Goal: Task Accomplishment & Management: Complete application form

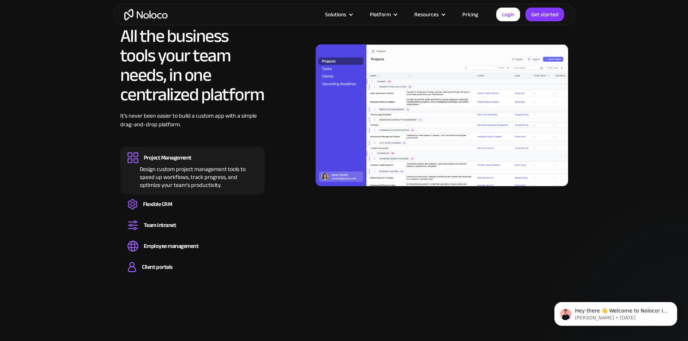
scroll to position [722, 0]
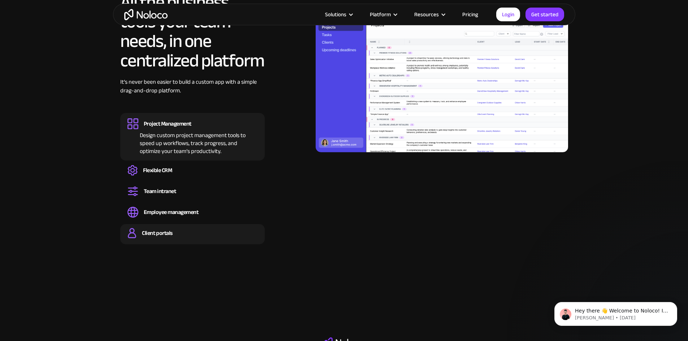
click at [162, 237] on div "Client portals" at bounding box center [157, 233] width 30 height 8
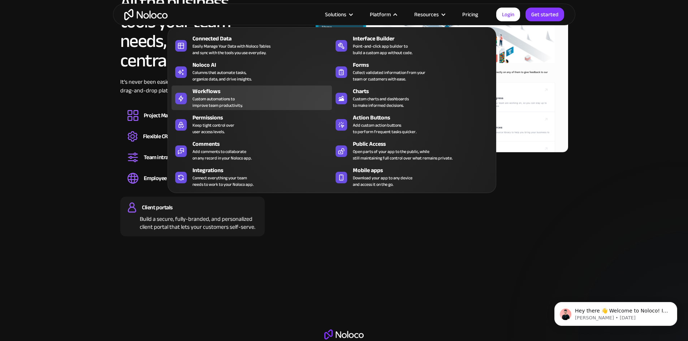
click at [203, 105] on div "Custom automations to improve team productivity." at bounding box center [217, 102] width 50 height 13
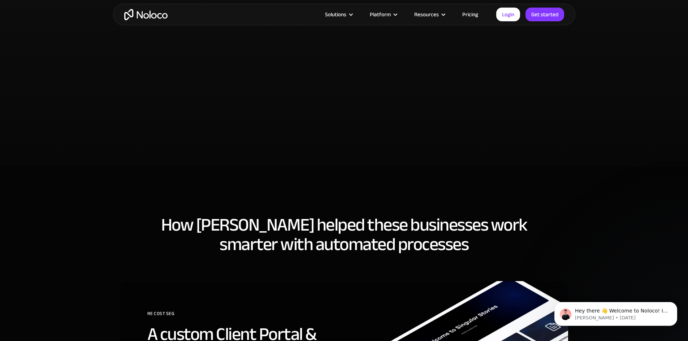
scroll to position [1805, 0]
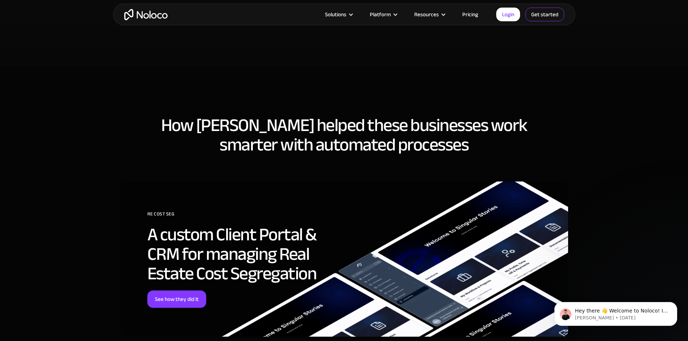
click at [545, 15] on link "Get started" at bounding box center [544, 15] width 39 height 14
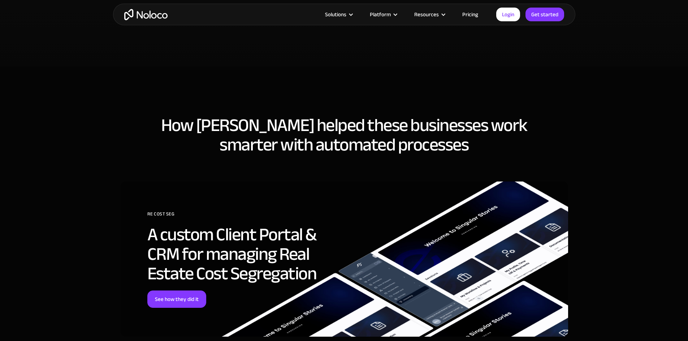
click at [472, 14] on link "Pricing" at bounding box center [470, 14] width 34 height 9
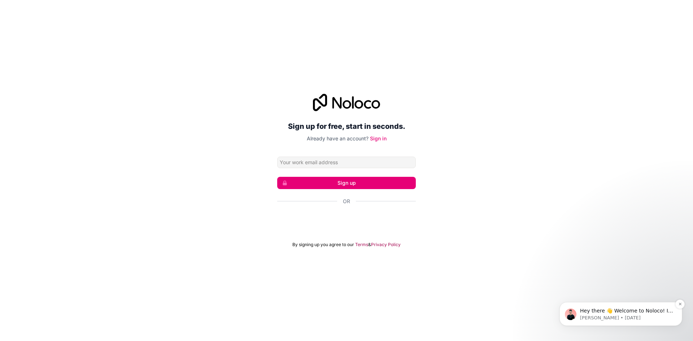
click at [617, 313] on span "Hey there 👋 Welcome to Noloco! If you have any questions, just reply to this me…" at bounding box center [626, 321] width 93 height 27
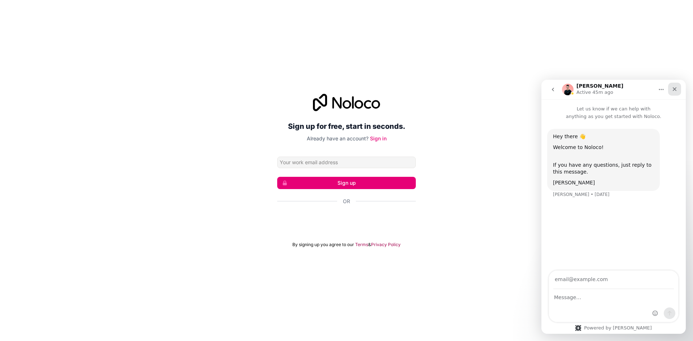
click at [676, 88] on icon "Close" at bounding box center [675, 89] width 4 height 4
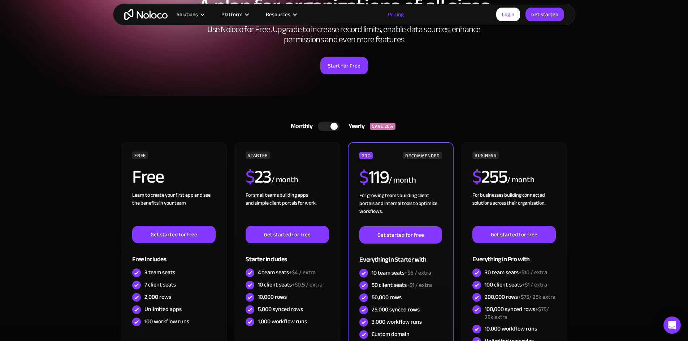
scroll to position [108, 0]
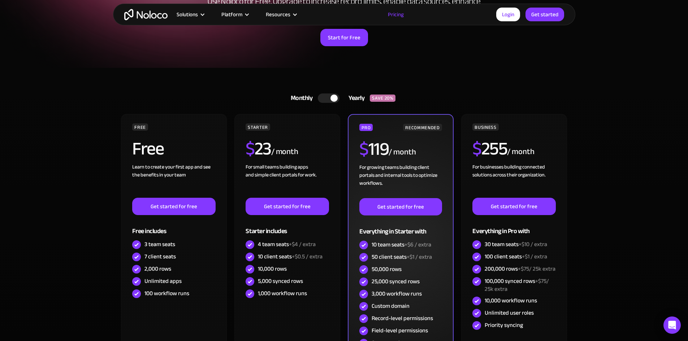
click at [377, 265] on div "50,000 rows" at bounding box center [387, 269] width 30 height 8
drag, startPoint x: 373, startPoint y: 268, endPoint x: 399, endPoint y: 269, distance: 25.7
click at [399, 269] on div "50,000 rows" at bounding box center [387, 269] width 30 height 8
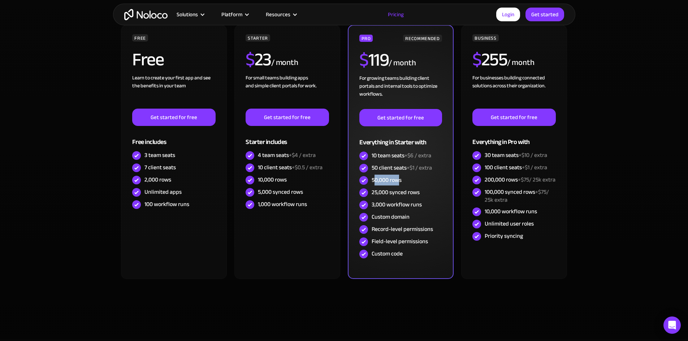
scroll to position [217, 0]
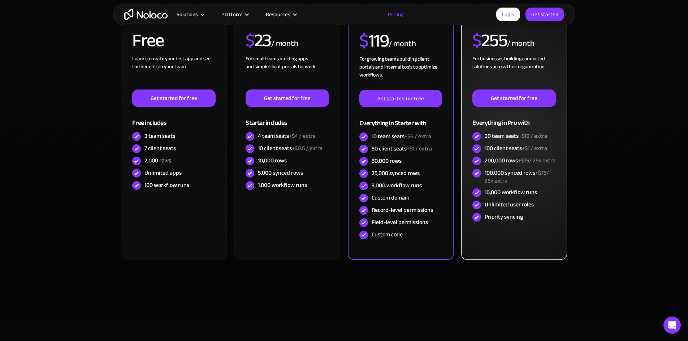
click at [524, 209] on div "Unlimited user roles" at bounding box center [509, 205] width 49 height 8
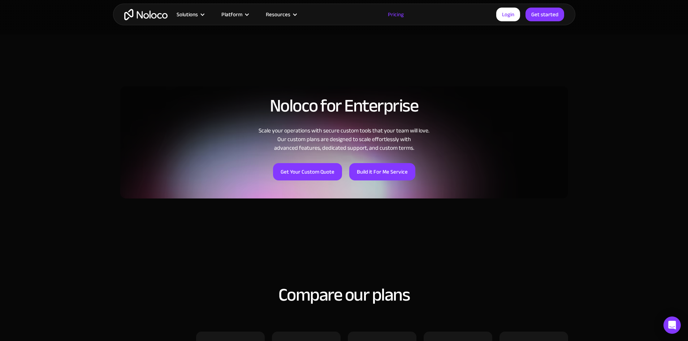
scroll to position [506, 0]
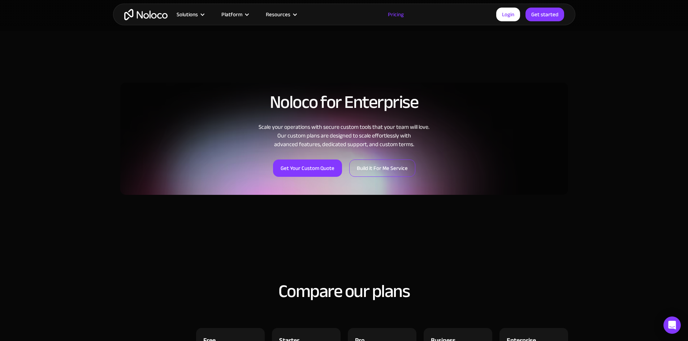
click at [391, 171] on link "Build it For Me Service" at bounding box center [382, 168] width 66 height 17
click at [314, 169] on link "Get Your Custom Quote" at bounding box center [307, 168] width 69 height 17
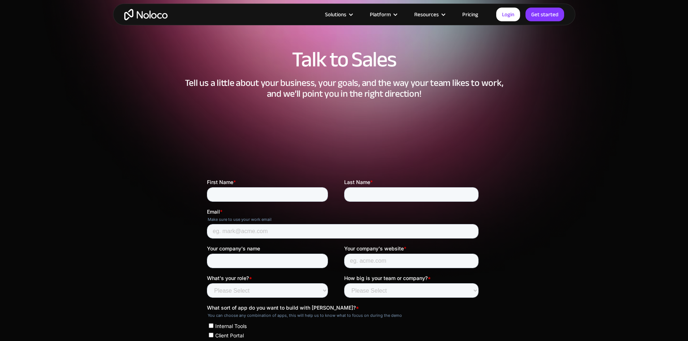
scroll to position [72, 0]
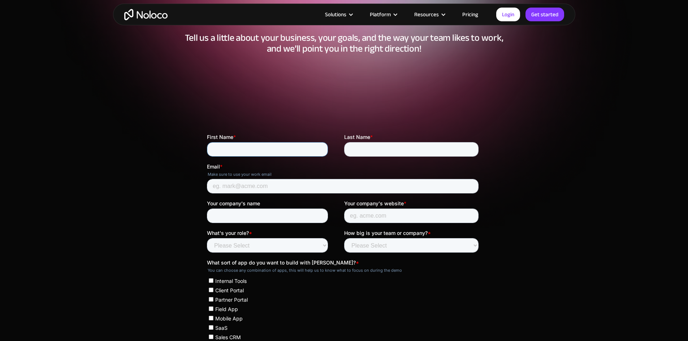
click at [281, 148] on input "First Name *" at bounding box center [267, 149] width 121 height 14
type input "[PERSON_NAME]"
type input "Derhay"
type input "[EMAIL_ADDRESS][DOMAIN_NAME]"
type input "TOP Marketing Group"
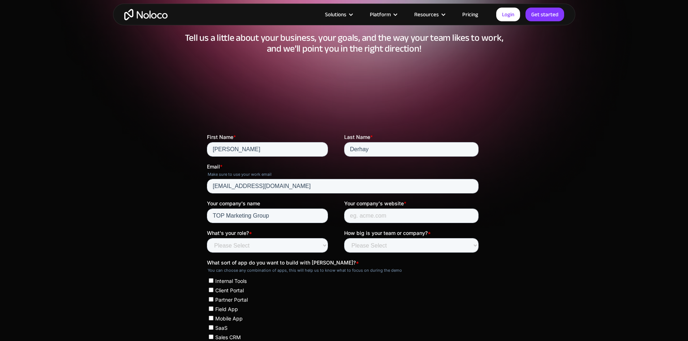
click at [371, 223] on fieldset "Your company's name TOP Marketing Group Your company's website *" at bounding box center [344, 215] width 274 height 30
click at [371, 217] on input "Your company's website *" at bounding box center [411, 216] width 134 height 14
paste input "[URL][DOMAIN_NAME]"
type input "[URL][DOMAIN_NAME]"
click at [398, 248] on select "Please Select Less than 10 10 - 25 25 - 50 50 - 100 More than 100" at bounding box center [411, 245] width 134 height 14
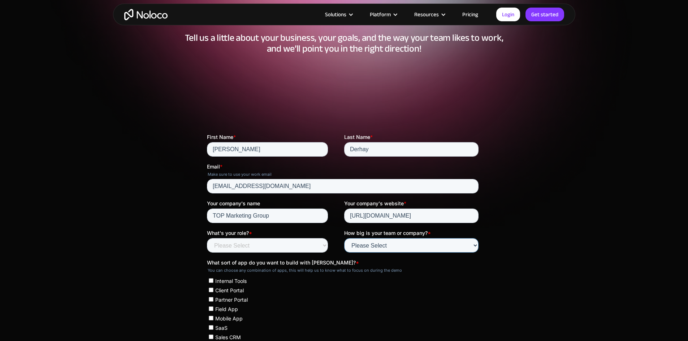
select select "25 - 50"
click at [344, 238] on select "Please Select Less than 10 10 - 25 25 - 50 50 - 100 More than 100" at bounding box center [411, 245] width 134 height 14
click at [233, 248] on select "Please Select Founder / CXO IT / Engineering Product / Project Management Finan…" at bounding box center [267, 245] width 121 height 14
select select "Operations"
click at [207, 238] on select "Please Select Founder / CXO IT / Engineering Product / Project Management Finan…" at bounding box center [267, 245] width 121 height 14
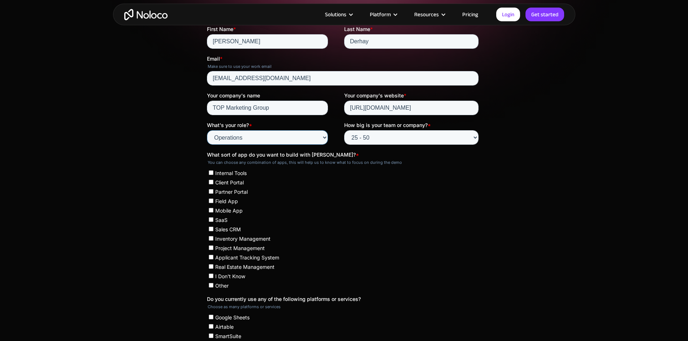
scroll to position [181, 0]
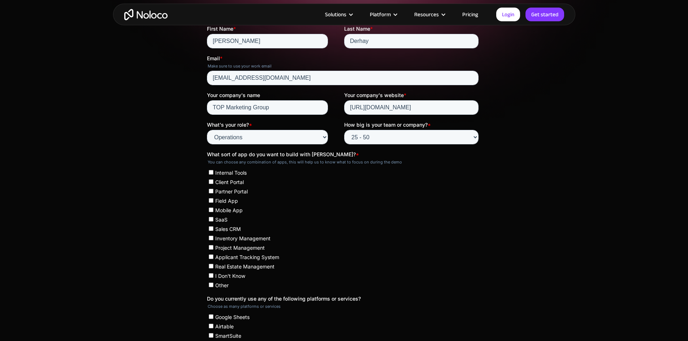
click at [230, 182] on span "Client Portal" at bounding box center [229, 182] width 29 height 6
click at [213, 182] on input "Client Portal" at bounding box center [210, 181] width 5 height 5
checkbox input "true"
click at [218, 190] on span "Partner Portal" at bounding box center [231, 191] width 32 height 6
click at [213, 190] on input "Partner Portal" at bounding box center [210, 191] width 5 height 5
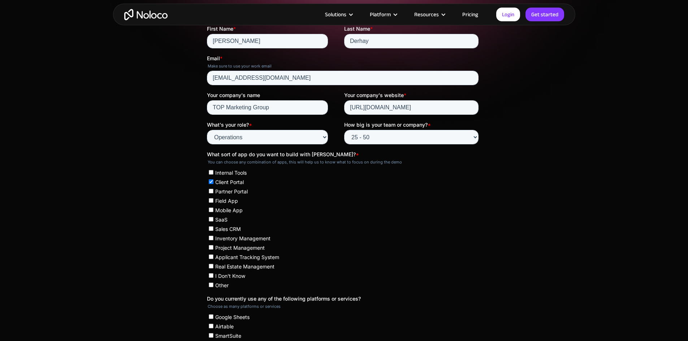
checkbox input "true"
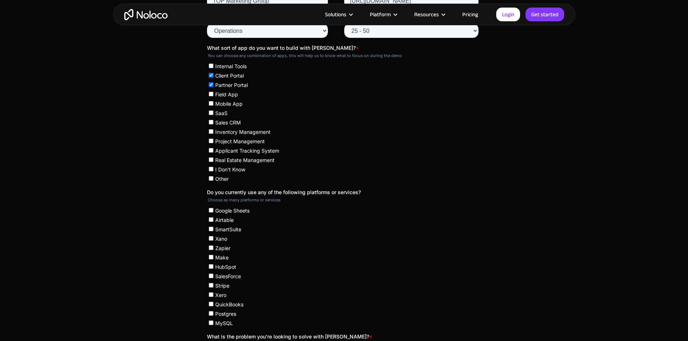
scroll to position [289, 0]
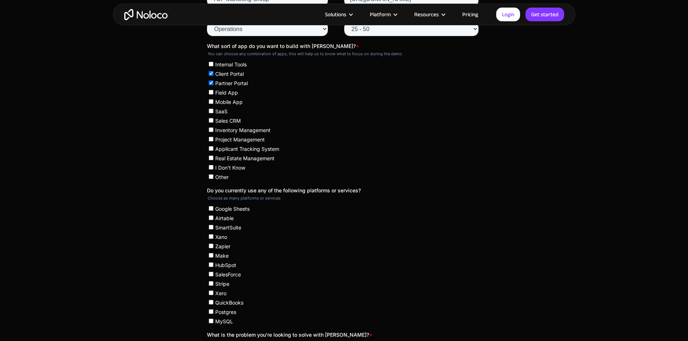
click at [239, 146] on label "Applicant Tracking System" at bounding box center [343, 148] width 270 height 7
click at [213, 146] on input "Applicant Tracking System" at bounding box center [210, 148] width 5 height 5
checkbox input "true"
click at [213, 64] on input "Internal Tools" at bounding box center [210, 64] width 5 height 5
checkbox input "true"
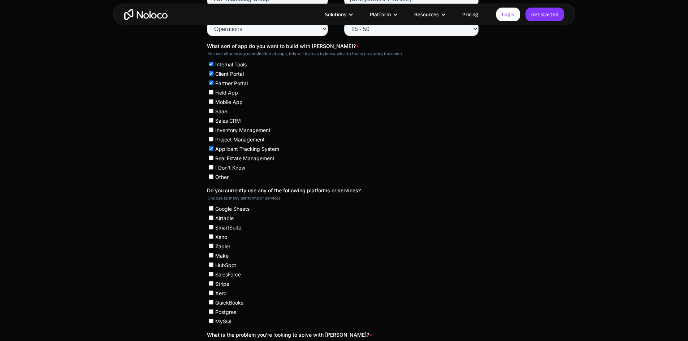
scroll to position [325, 0]
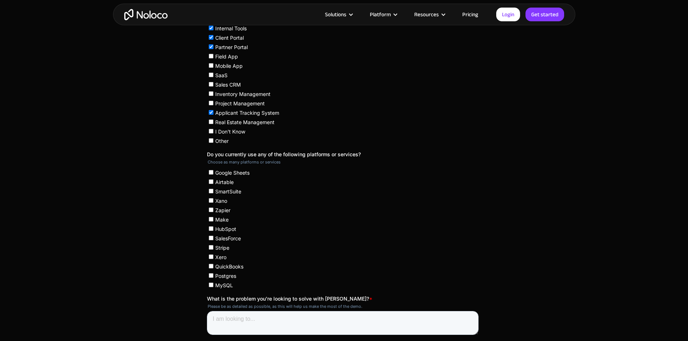
click at [222, 172] on span "Google Sheets" at bounding box center [232, 173] width 34 height 6
click at [213, 172] on input "Google Sheets" at bounding box center [210, 172] width 5 height 5
checkbox input "true"
click at [223, 181] on span "Airtable" at bounding box center [224, 182] width 18 height 6
click at [213, 181] on input "Airtable" at bounding box center [210, 181] width 5 height 5
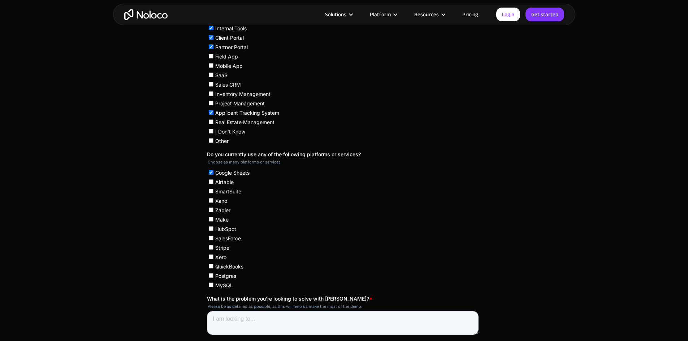
checkbox input "true"
click at [220, 217] on span "Make" at bounding box center [221, 220] width 13 height 6
click at [213, 217] on input "Make" at bounding box center [210, 219] width 5 height 5
checkbox input "true"
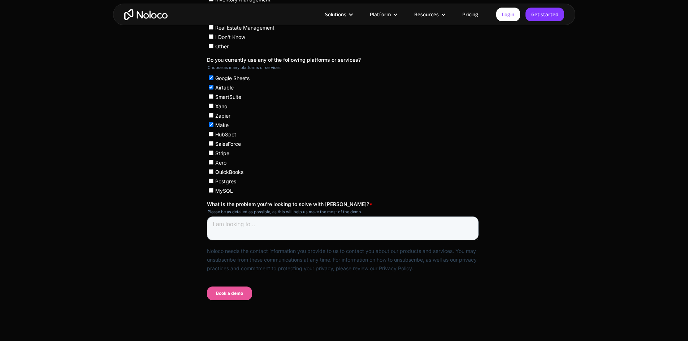
scroll to position [433, 0]
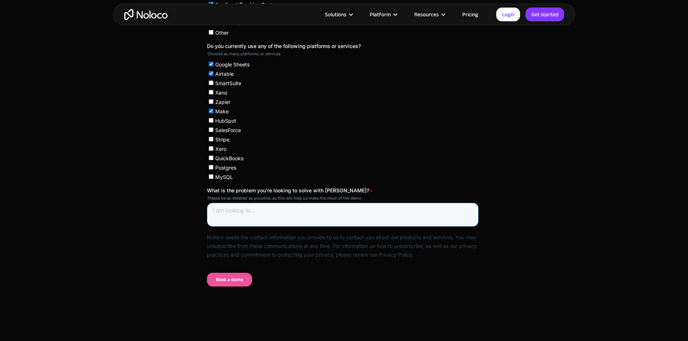
click at [379, 220] on textarea "What is the problem you're looking to solve with Noloco? *" at bounding box center [343, 215] width 272 height 24
paste textarea "We’re a direct marketing company that manages operations for several hundred in…"
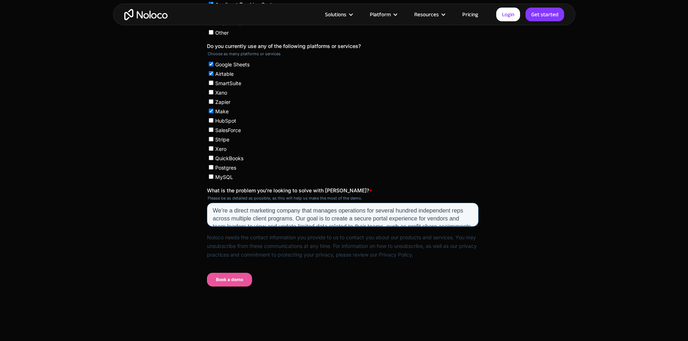
scroll to position [43, 0]
click at [409, 209] on textarea "We’re a direct marketing company that manages operations for several hundred in…" at bounding box center [343, 215] width 272 height 24
paste textarea "such as energy, Lifeline, solar, and others. Our goal is to create a secure, br…"
type textarea "We’re a direct marketing company that manages operations for several hundred in…"
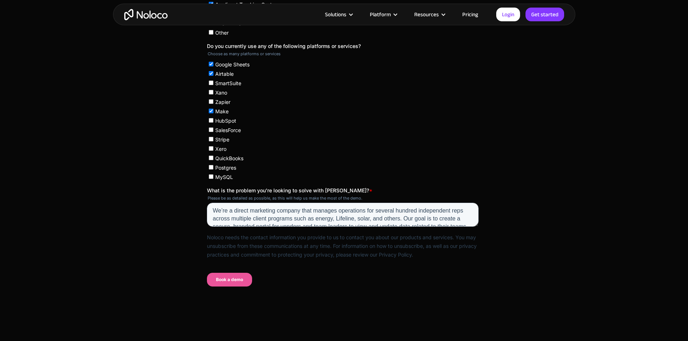
click at [232, 280] on input "Book a demo" at bounding box center [229, 280] width 45 height 14
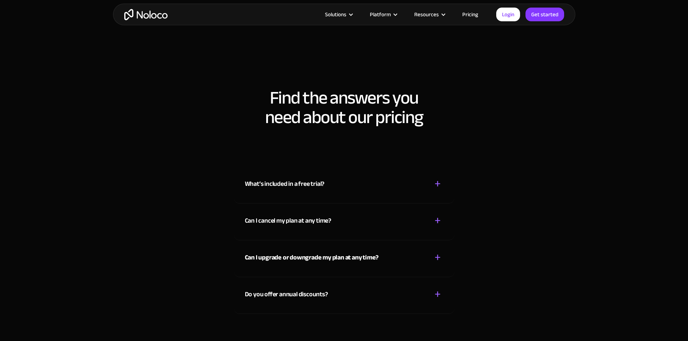
scroll to position [181, 0]
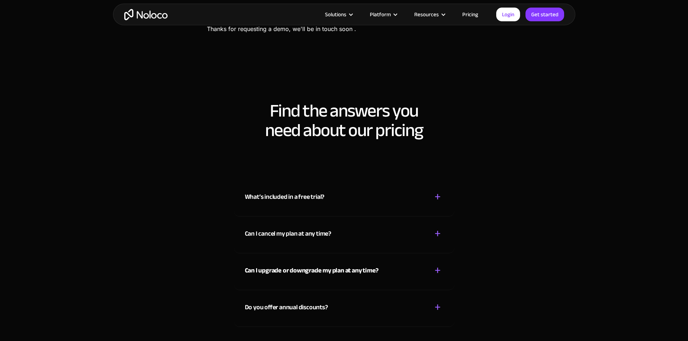
click at [336, 270] on strong "Can I upgrade or downgrade my plan at any time?" at bounding box center [312, 271] width 134 height 12
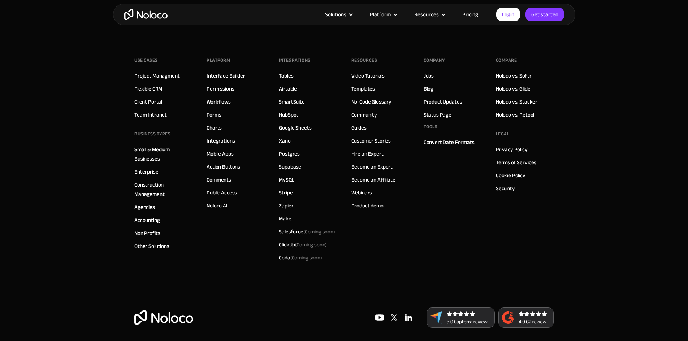
scroll to position [545, 0]
